Goal: Task Accomplishment & Management: Manage account settings

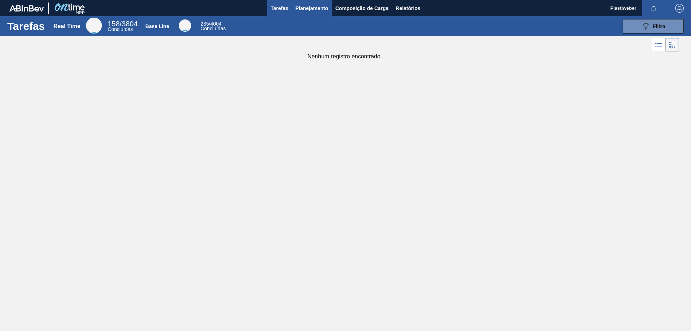
click at [315, 10] on span "Planejamento" at bounding box center [312, 8] width 33 height 9
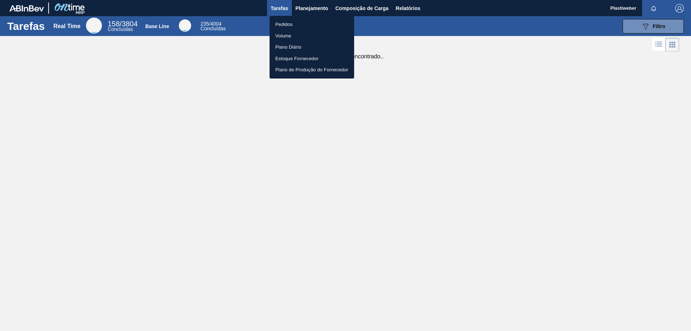
click at [295, 25] on li "Pedidos" at bounding box center [312, 25] width 85 height 12
